Goal: Information Seeking & Learning: Learn about a topic

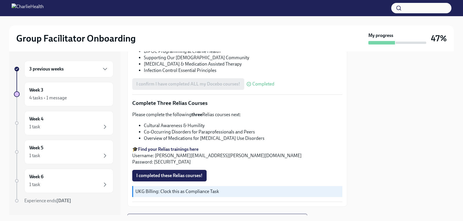
scroll to position [471, 0]
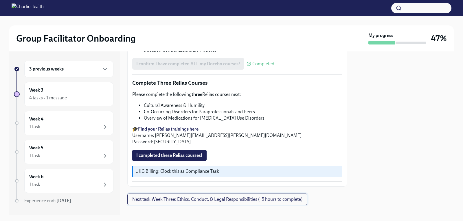
click at [228, 197] on span "Next task : Week Three: Ethics, Conduct, & Legal Responsibilities (~5 hours to …" at bounding box center [217, 200] width 170 height 6
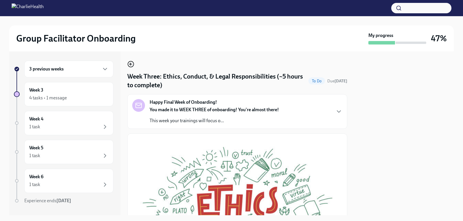
click at [130, 64] on icon "button" at bounding box center [131, 64] width 2 height 0
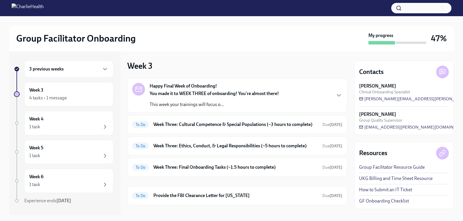
click at [186, 88] on strong "Happy Final Week of Onboarding!" at bounding box center [182, 86] width 67 height 6
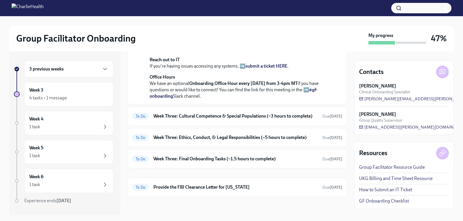
scroll to position [244, 0]
click at [251, 116] on h6 "Week Three: Cultural Competence & Special Populations (~3 hours to complete)" at bounding box center [235, 116] width 164 height 6
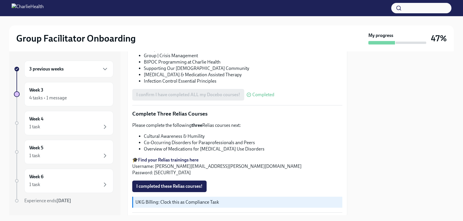
scroll to position [451, 0]
